Goal: Task Accomplishment & Management: Use online tool/utility

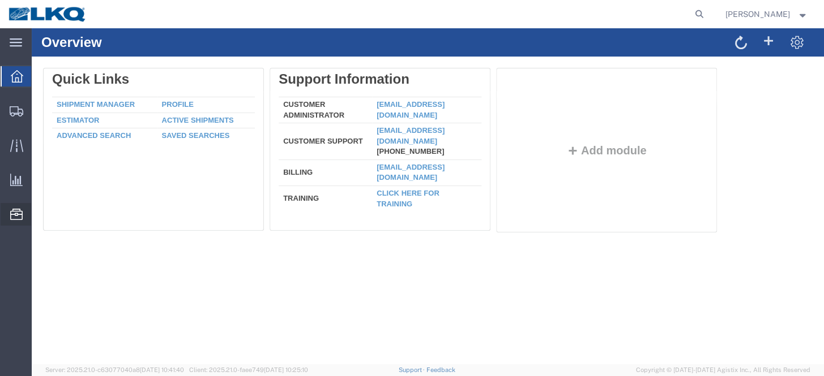
click at [0, 0] on span "Location Appointment" at bounding box center [0, 0] width 0 height 0
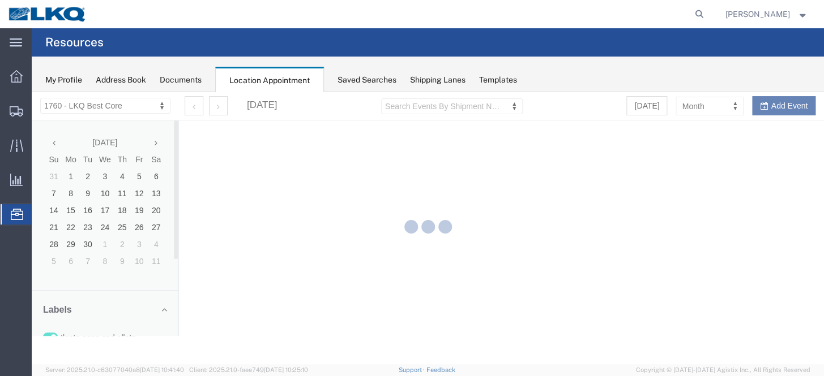
select select "27634"
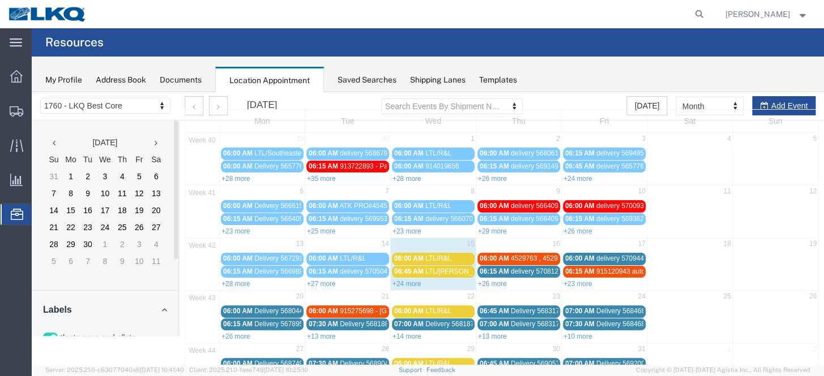
scroll to position [51, 0]
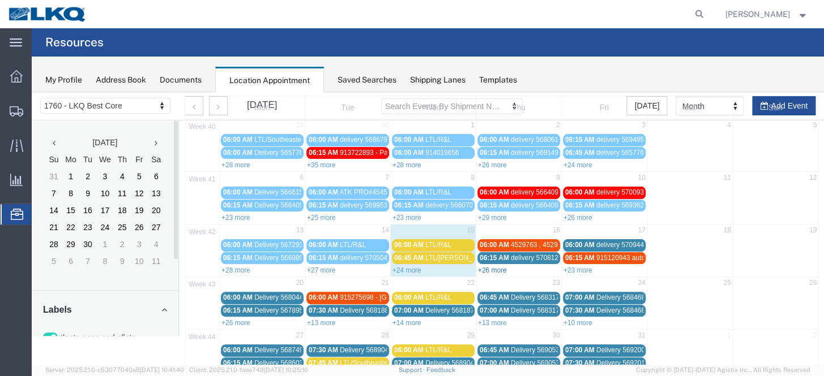
click at [498, 267] on link "+26 more" at bounding box center [492, 271] width 29 height 8
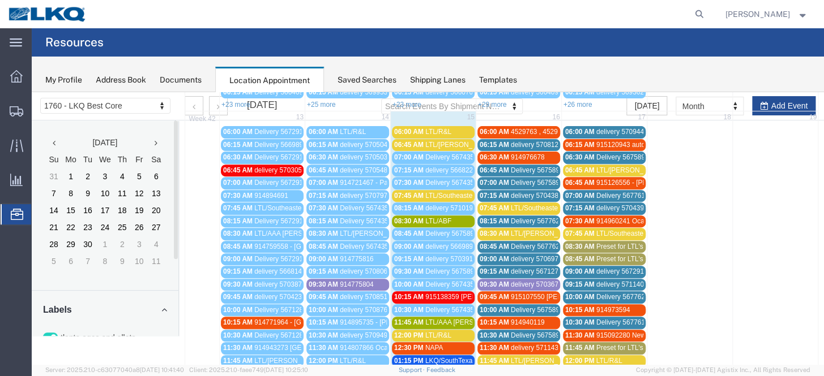
scroll to position [154, 0]
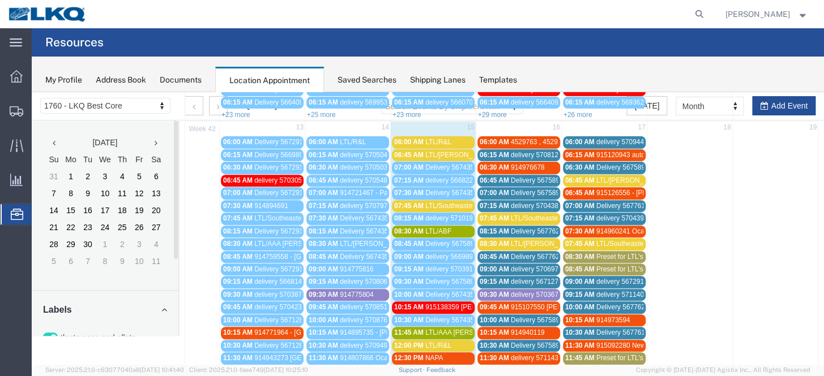
click at [538, 240] on span "LTL/[PERSON_NAME]" at bounding box center [545, 244] width 69 height 8
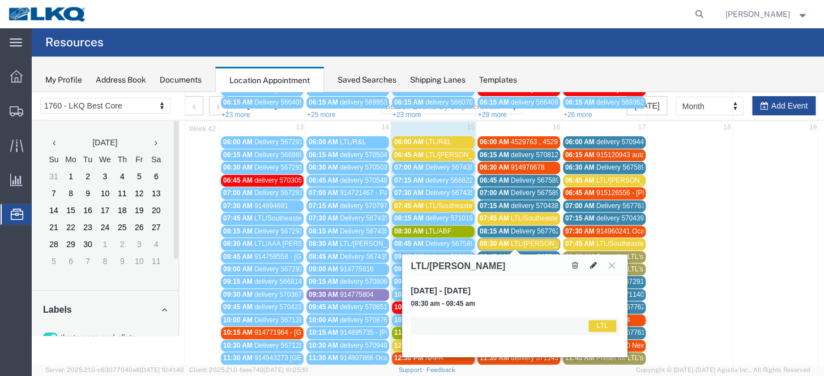
click at [589, 264] on button at bounding box center [593, 266] width 16 height 12
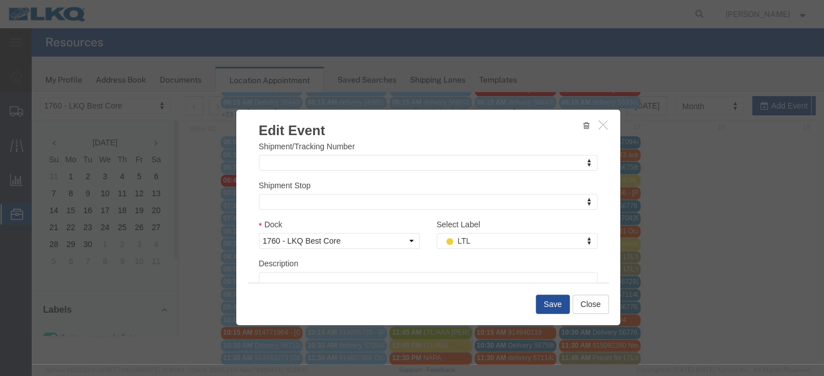
scroll to position [173, 0]
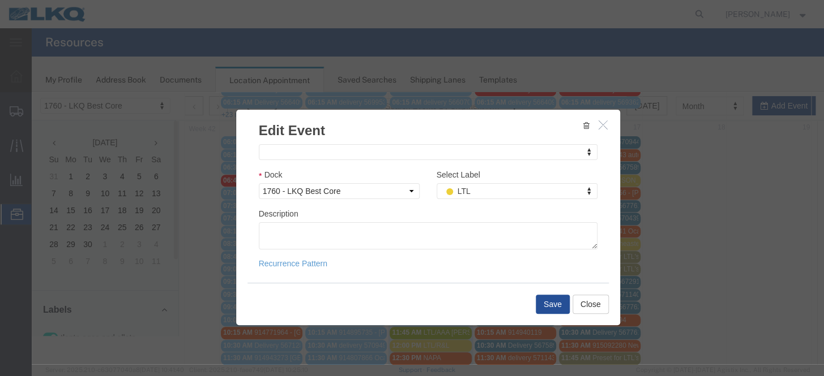
click at [598, 128] on icon "button" at bounding box center [602, 125] width 9 height 10
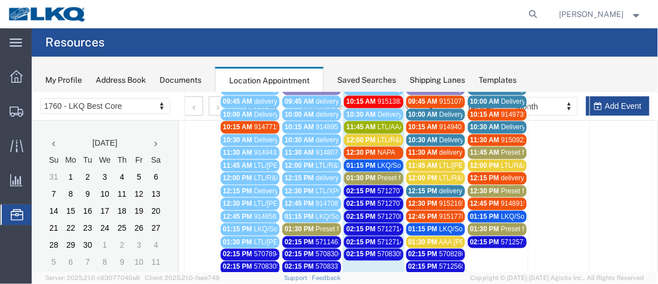
scroll to position [219, 0]
